Goal: Information Seeking & Learning: Learn about a topic

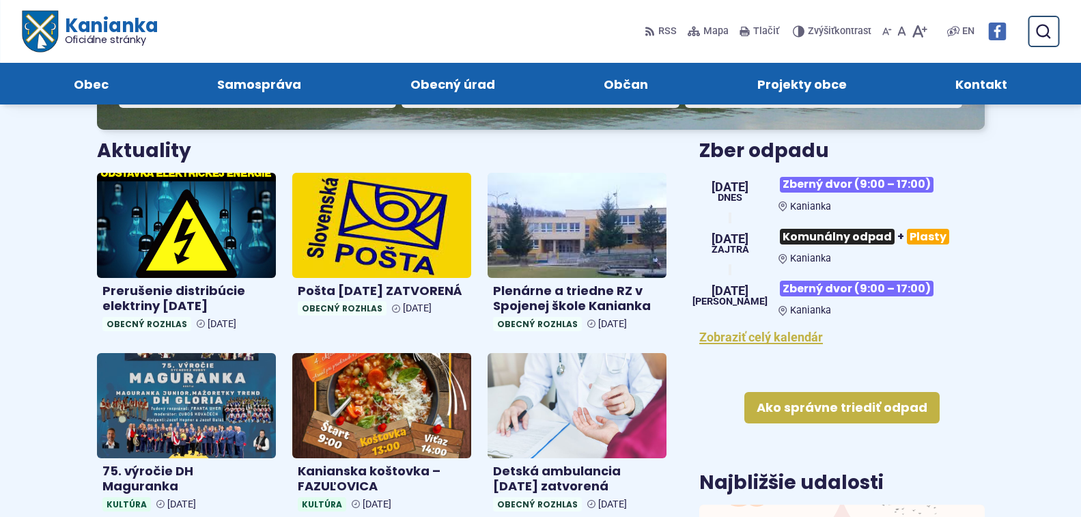
scroll to position [410, 0]
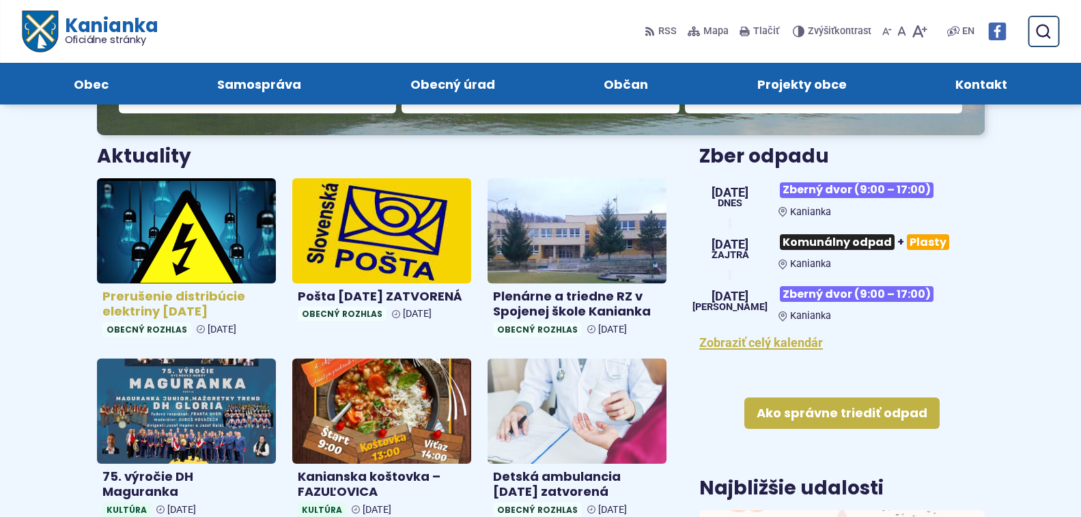
click at [213, 245] on img at bounding box center [186, 230] width 206 height 121
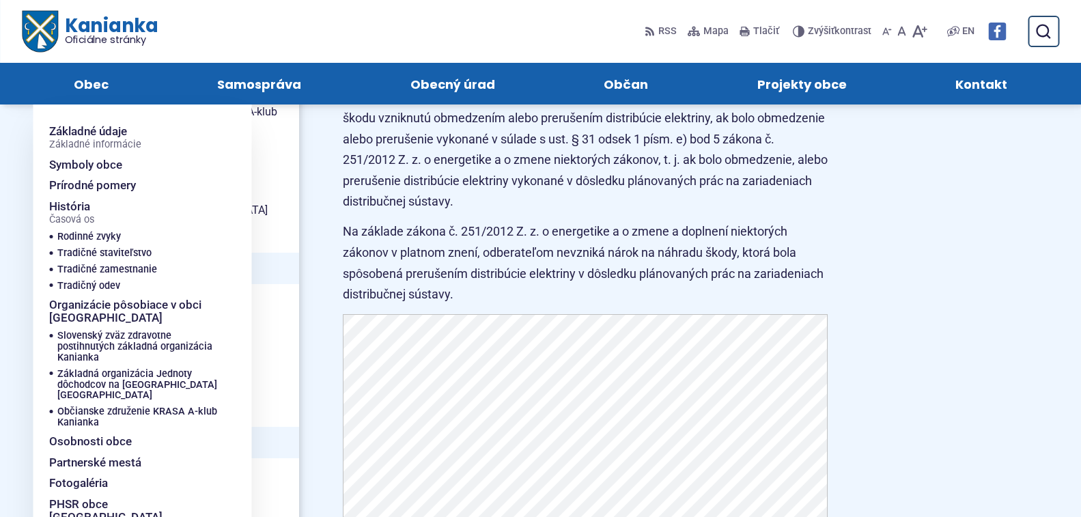
scroll to position [546, 0]
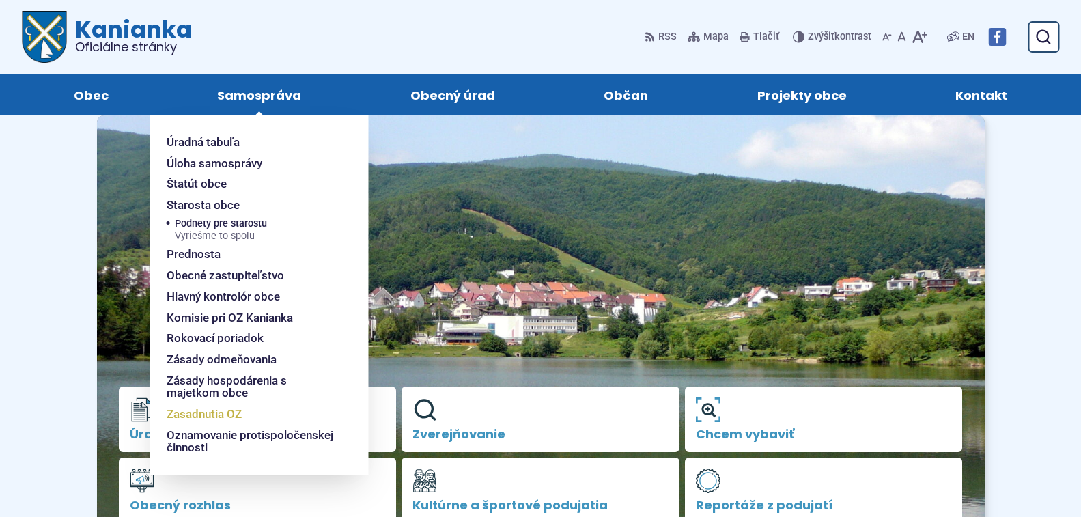
click at [214, 415] on span "Zasadnutia OZ" at bounding box center [204, 414] width 75 height 21
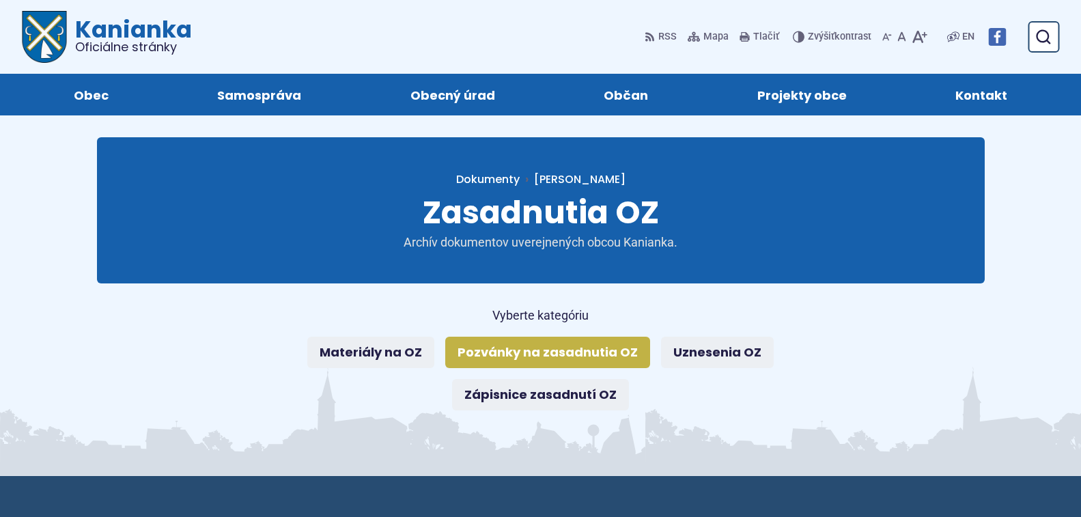
click at [561, 347] on link "Pozvánky na zasadnutia OZ" at bounding box center [547, 352] width 205 height 31
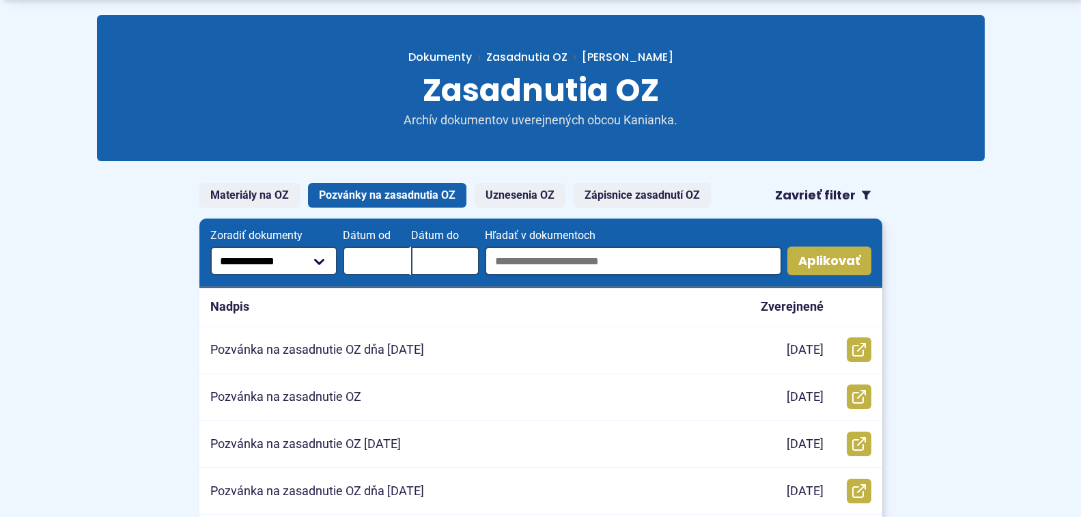
scroll to position [137, 0]
